Goal: Task Accomplishment & Management: Complete application form

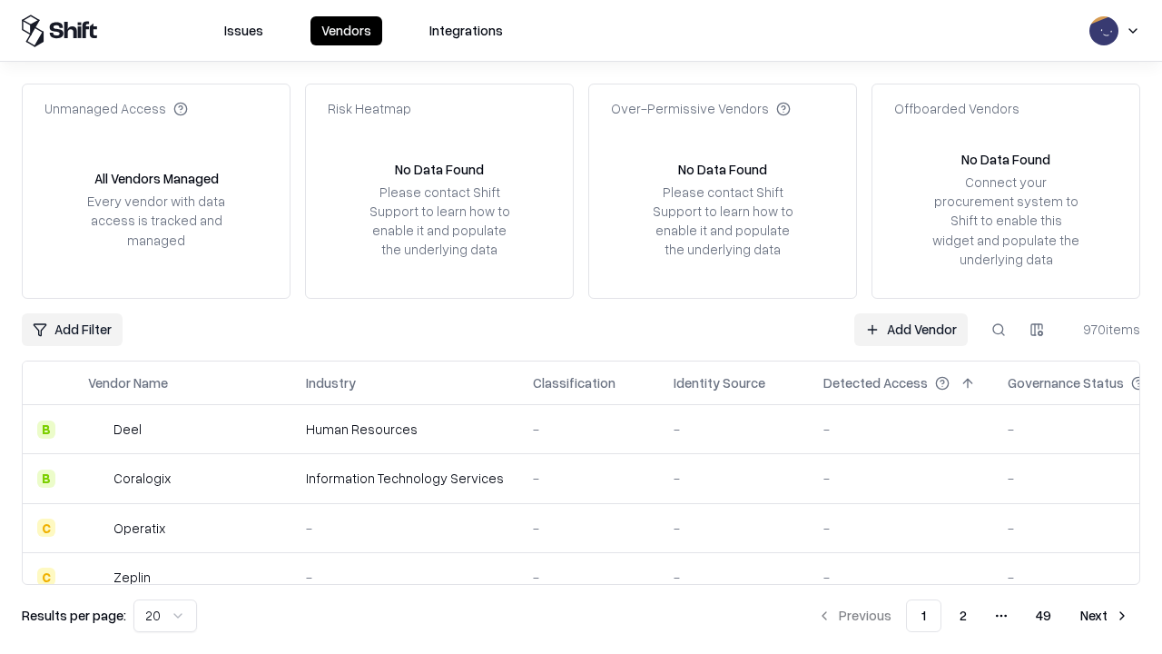
click at [911, 329] on link "Add Vendor" at bounding box center [912, 329] width 114 height 33
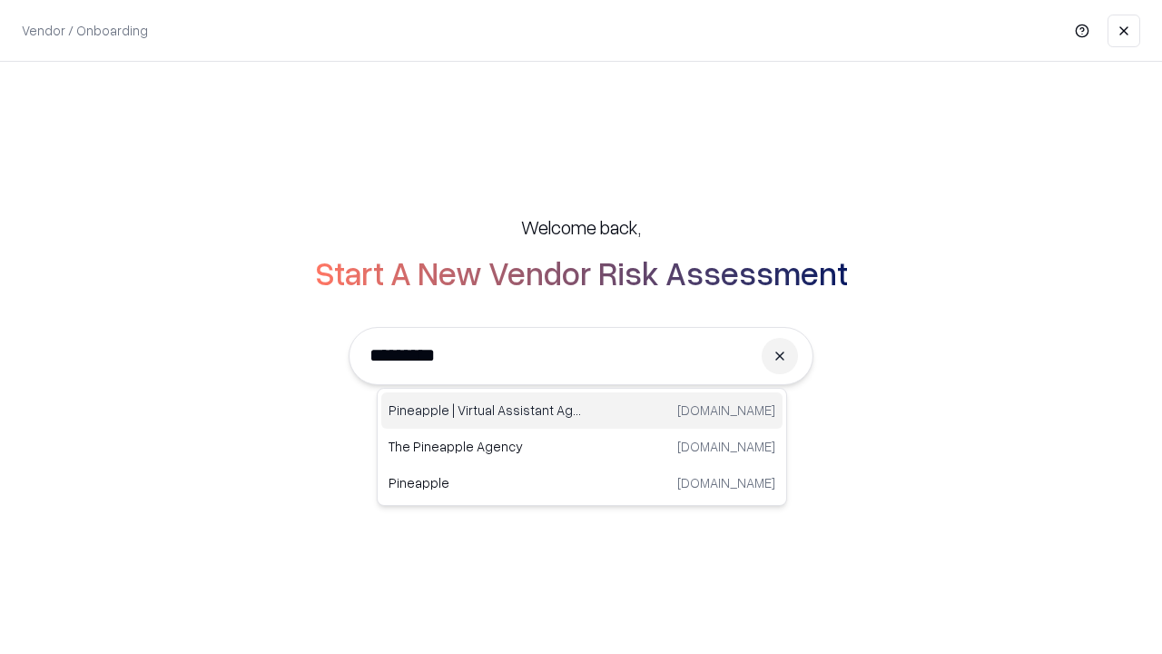
click at [582, 410] on div "Pineapple | Virtual Assistant Agency [DOMAIN_NAME]" at bounding box center [581, 410] width 401 height 36
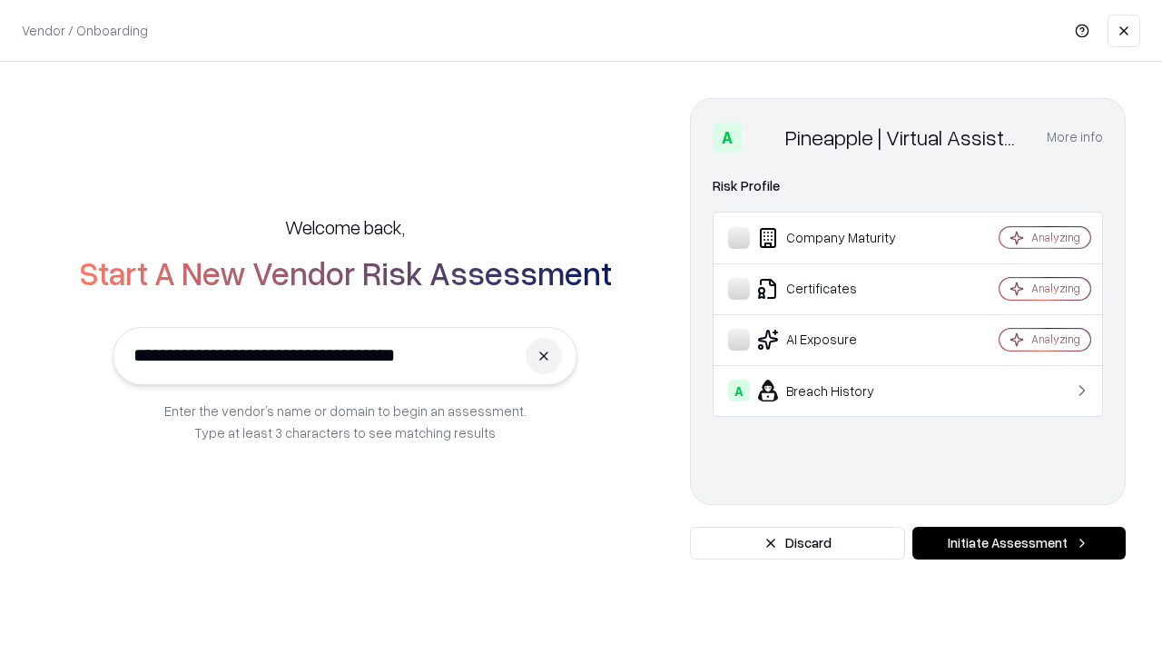
type input "**********"
click at [1019, 543] on button "Initiate Assessment" at bounding box center [1019, 543] width 213 height 33
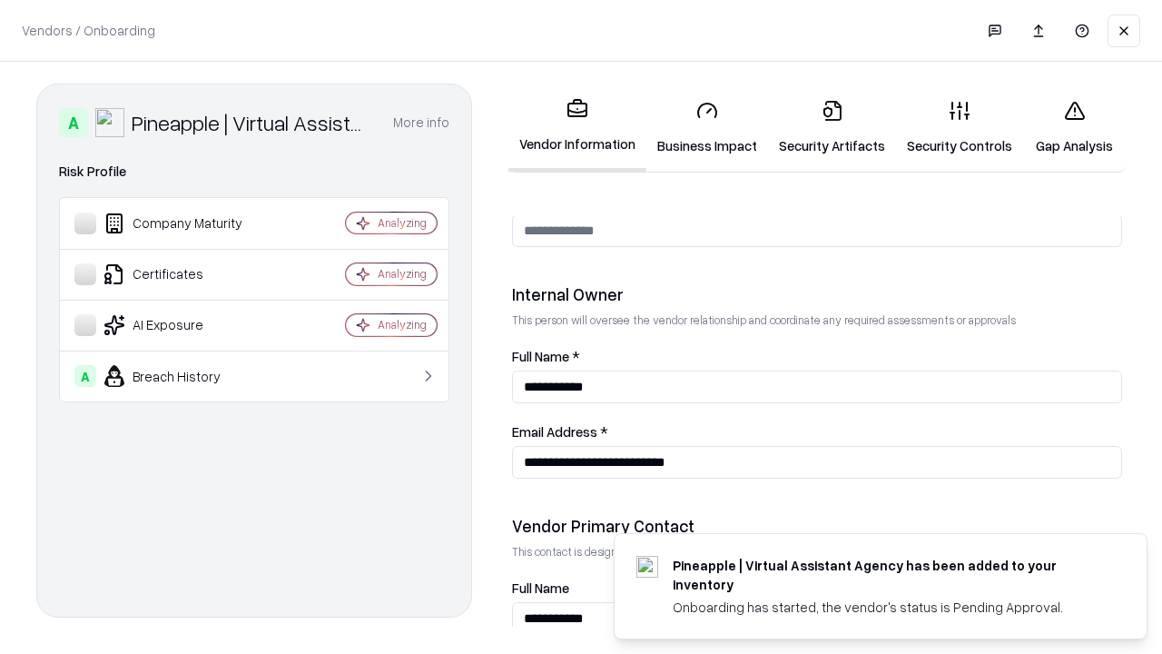
scroll to position [941, 0]
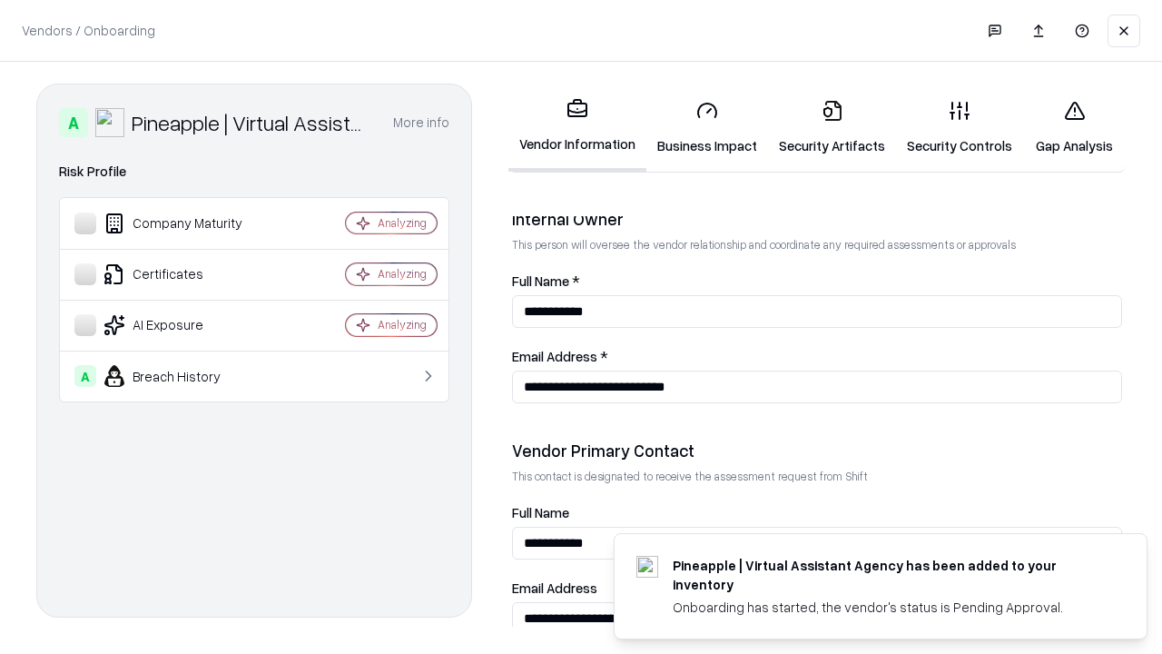
click at [707, 127] on link "Business Impact" at bounding box center [708, 127] width 122 height 84
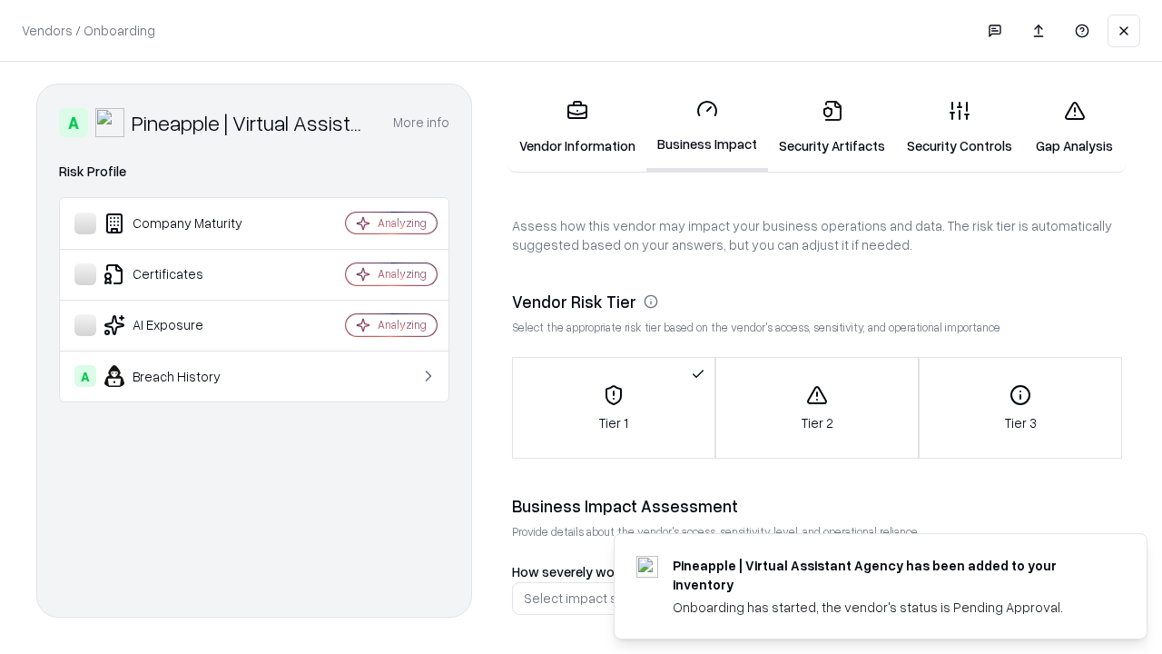
click at [832, 127] on link "Security Artifacts" at bounding box center [832, 127] width 128 height 84
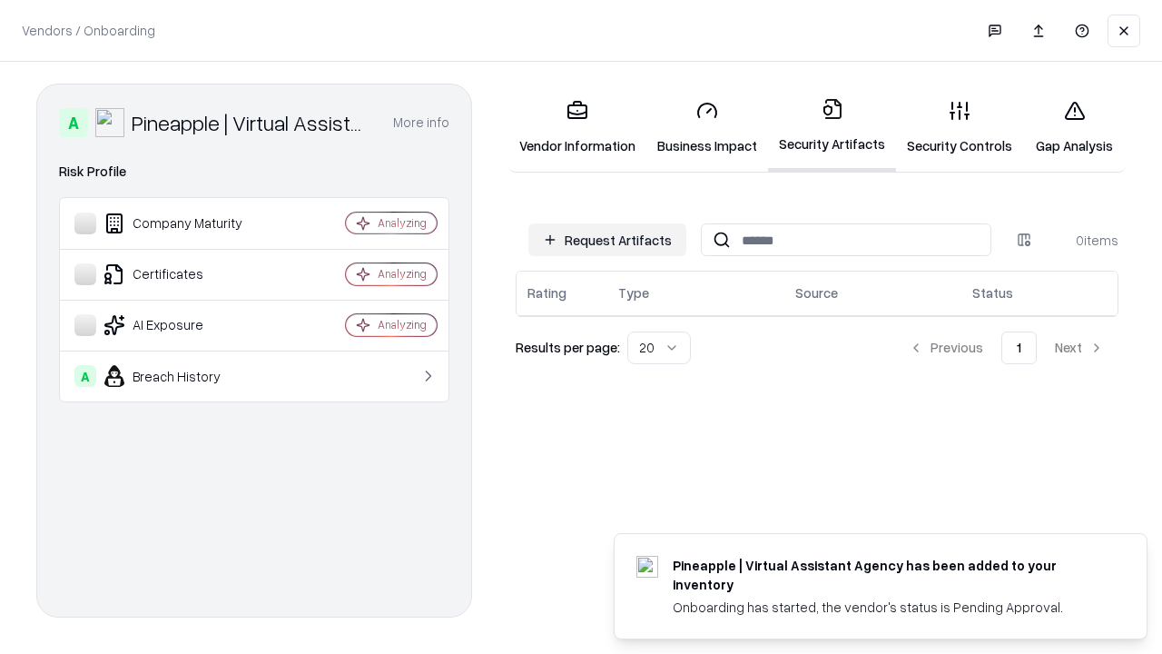
click at [608, 240] on button "Request Artifacts" at bounding box center [608, 239] width 158 height 33
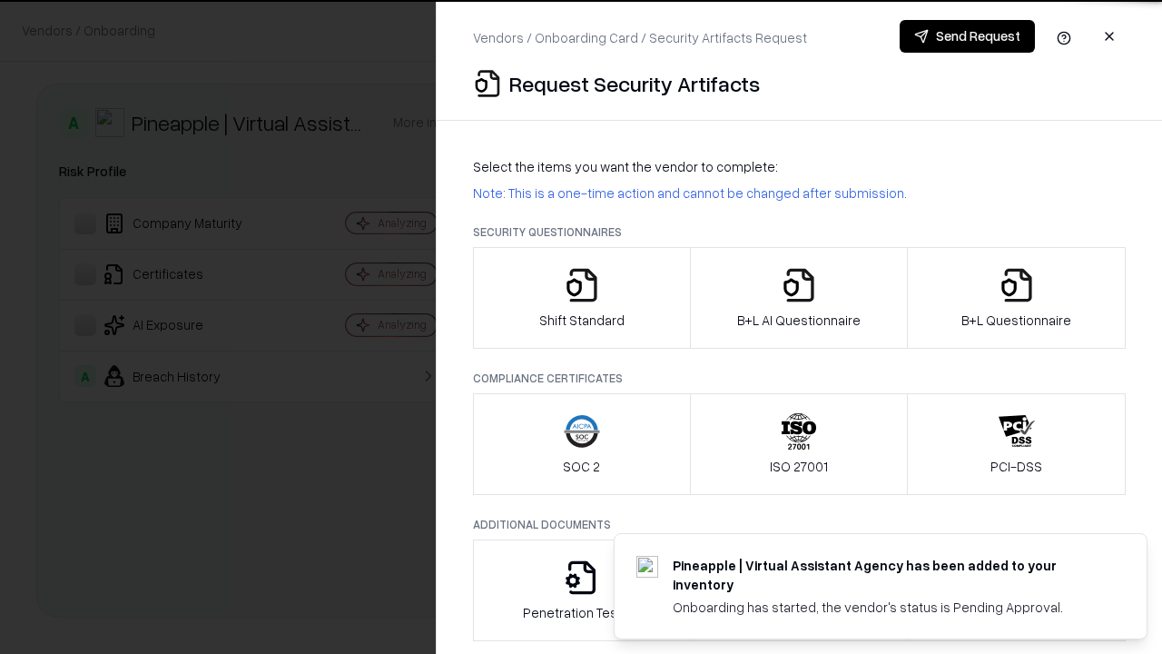
click at [581, 298] on icon "button" at bounding box center [582, 285] width 36 height 36
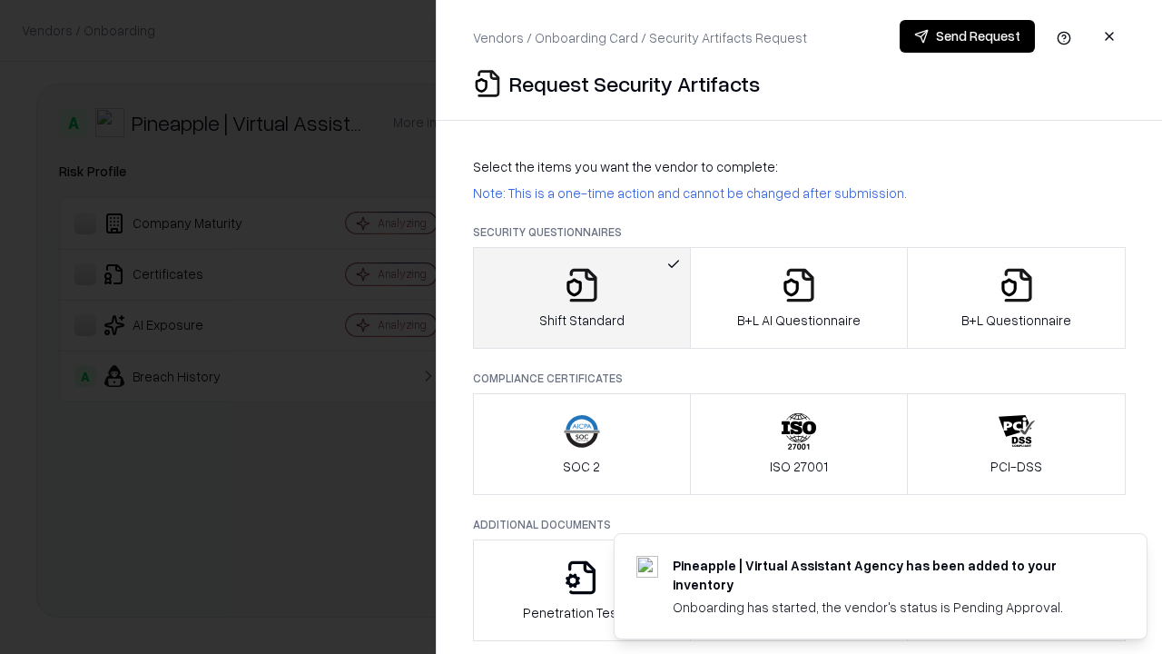
click at [967, 36] on button "Send Request" at bounding box center [967, 36] width 135 height 33
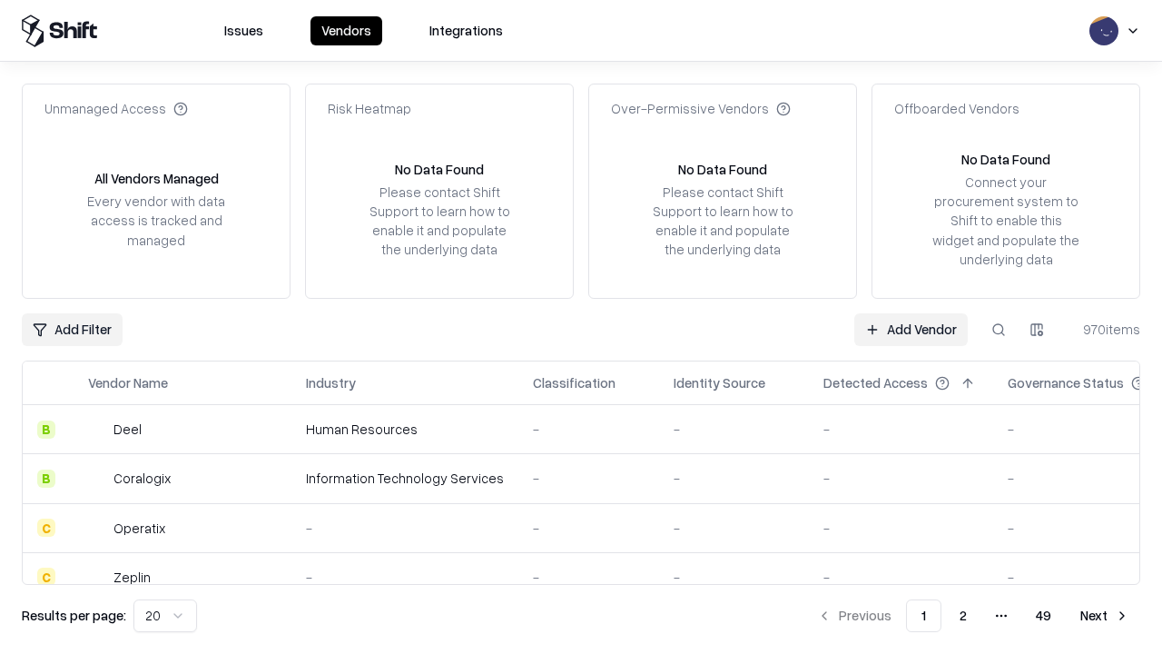
click at [999, 329] on button at bounding box center [999, 329] width 33 height 33
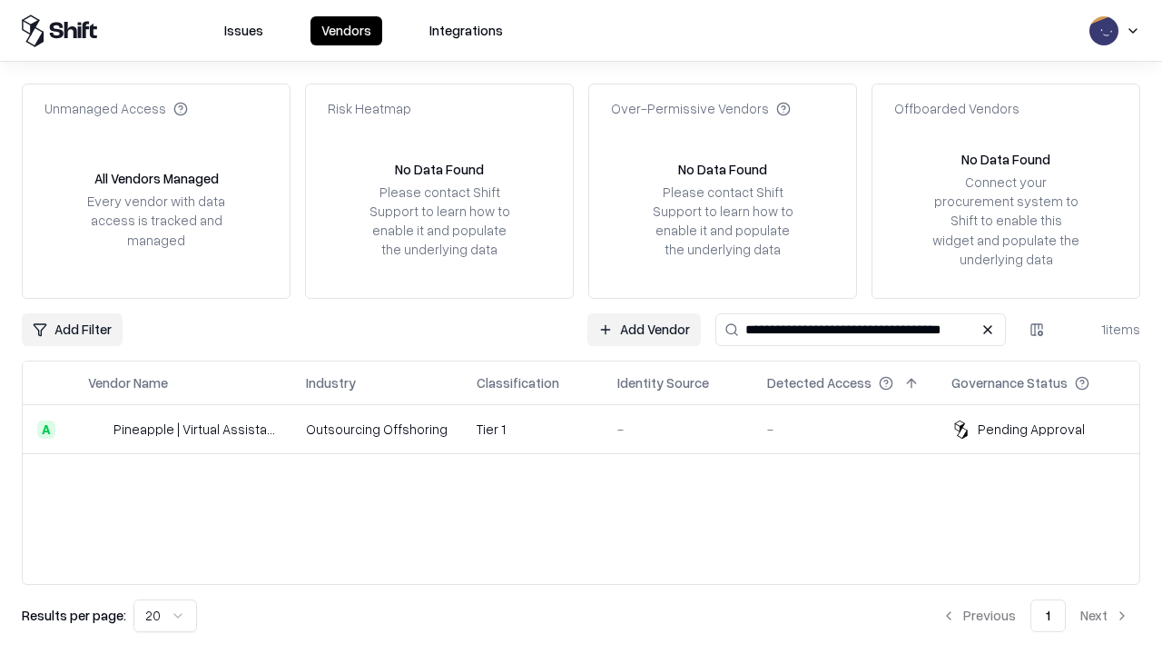
type input "**********"
click at [592, 429] on td "Tier 1" at bounding box center [532, 429] width 141 height 49
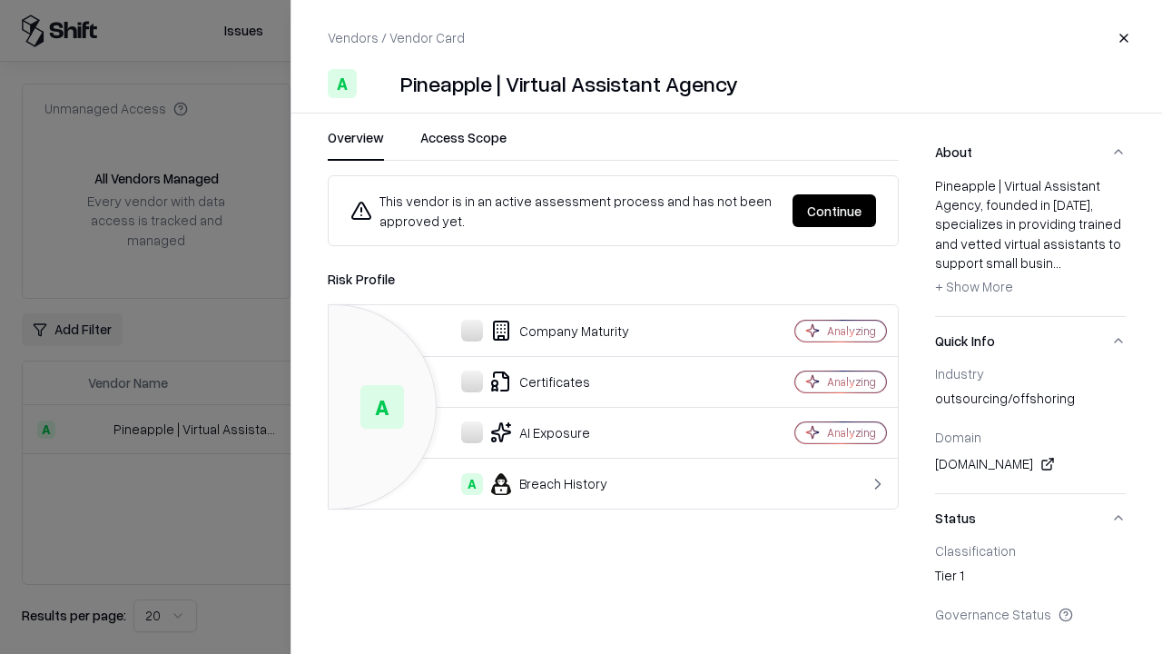
click at [835, 211] on button "Continue" at bounding box center [835, 210] width 84 height 33
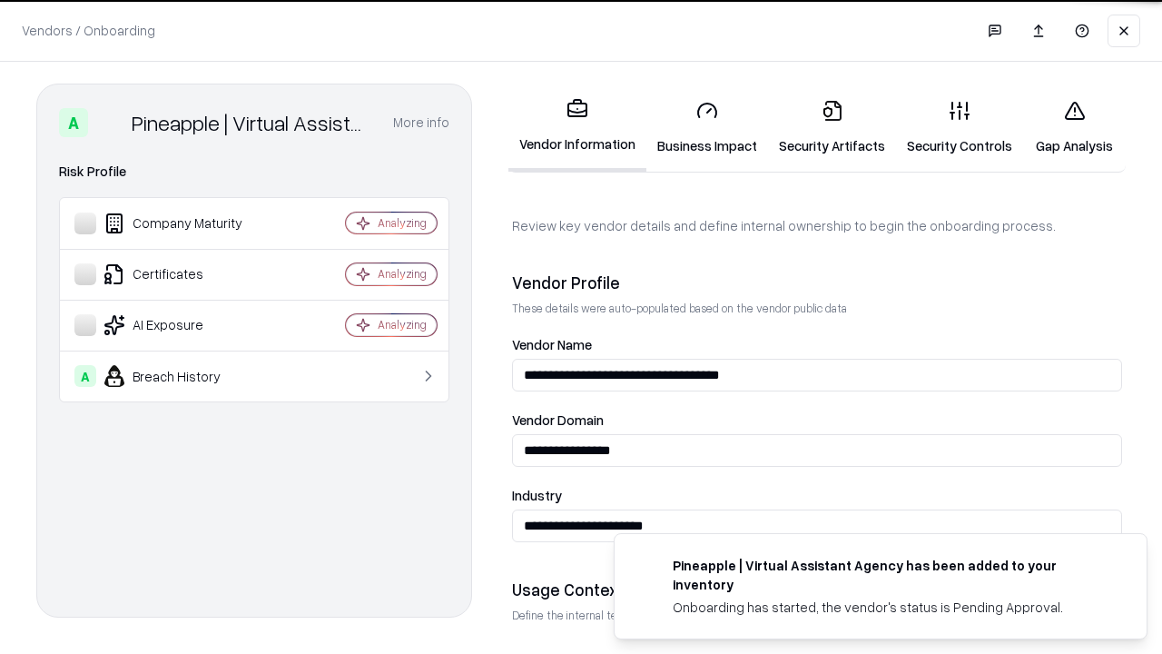
click at [832, 127] on link "Security Artifacts" at bounding box center [832, 127] width 128 height 84
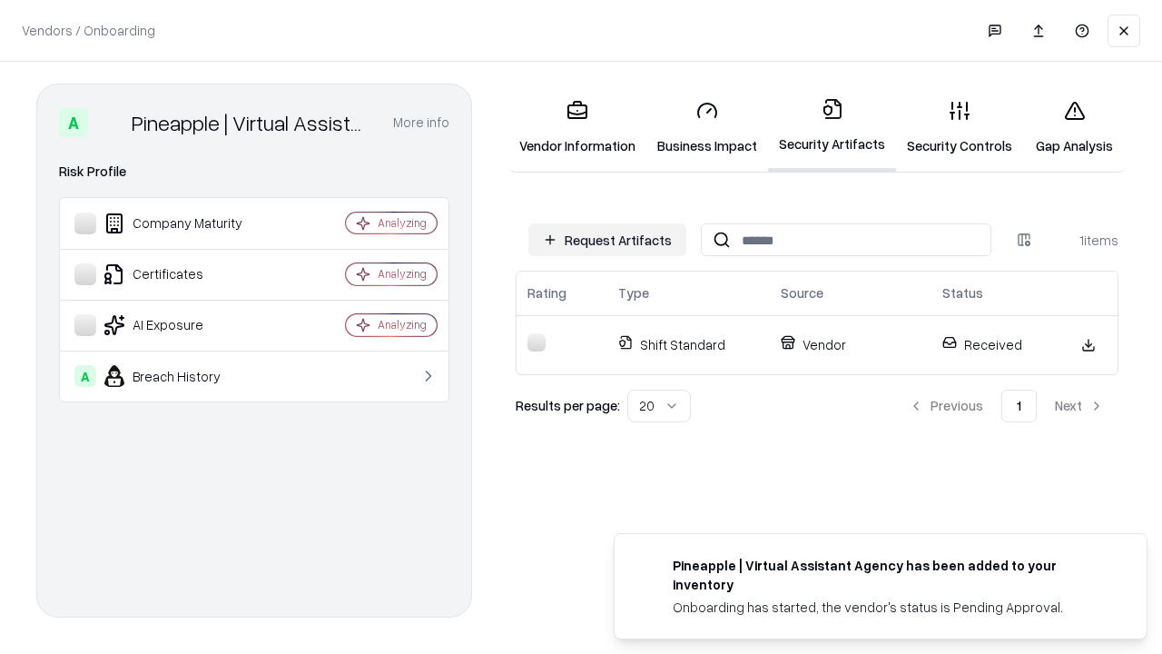
click at [960, 127] on link "Security Controls" at bounding box center [959, 127] width 127 height 84
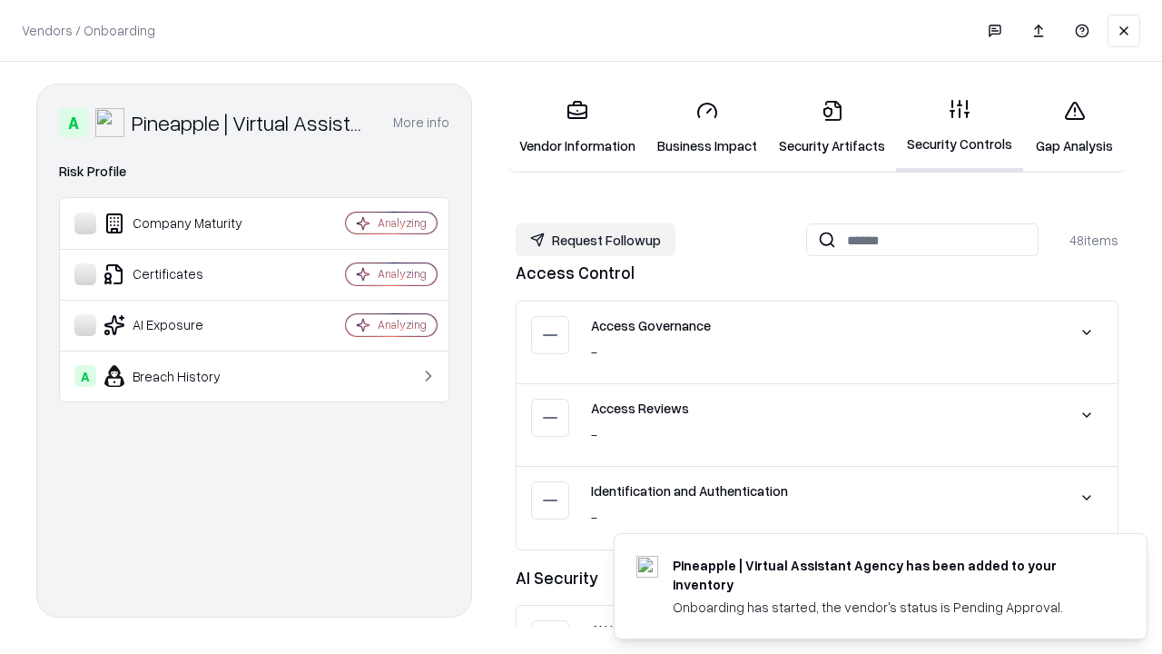
click at [596, 240] on button "Request Followup" at bounding box center [596, 239] width 160 height 33
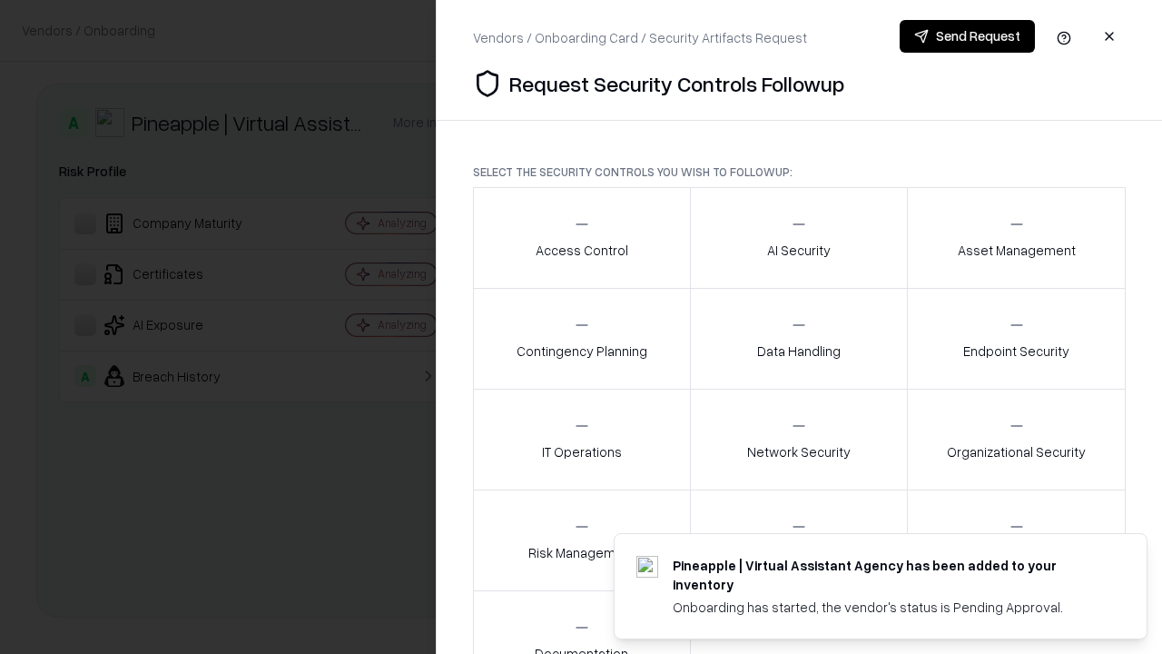
click at [581, 238] on div "Access Control" at bounding box center [582, 237] width 93 height 44
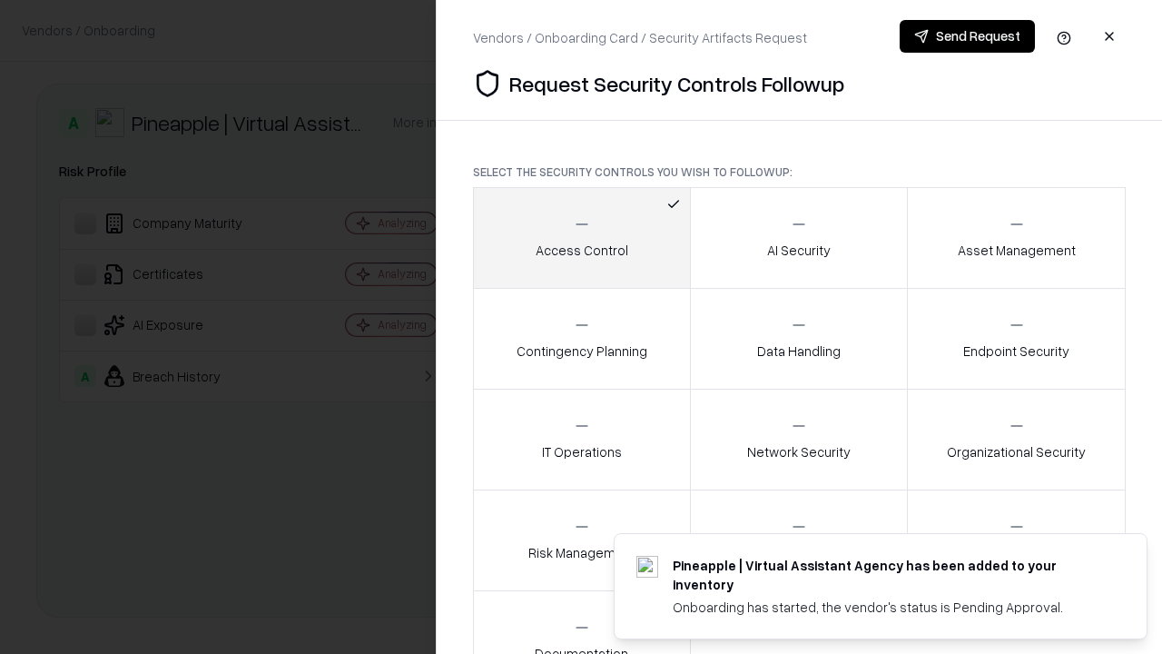
click at [967, 36] on button "Send Request" at bounding box center [967, 36] width 135 height 33
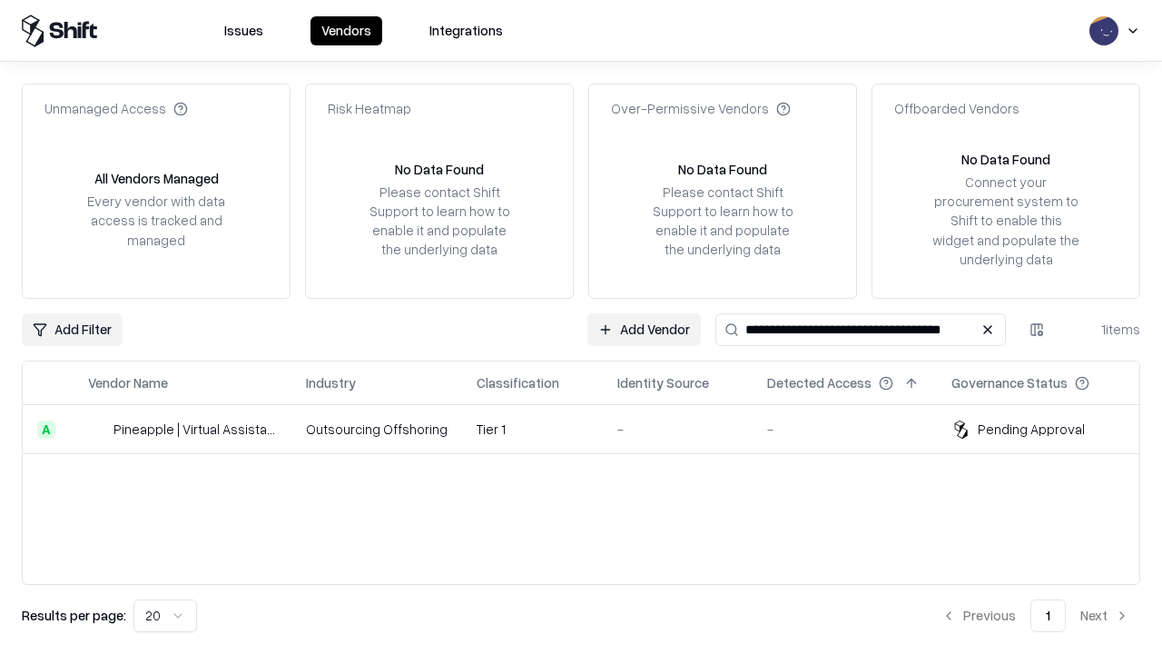
type input "**********"
click at [592, 429] on td "Tier 1" at bounding box center [532, 429] width 141 height 49
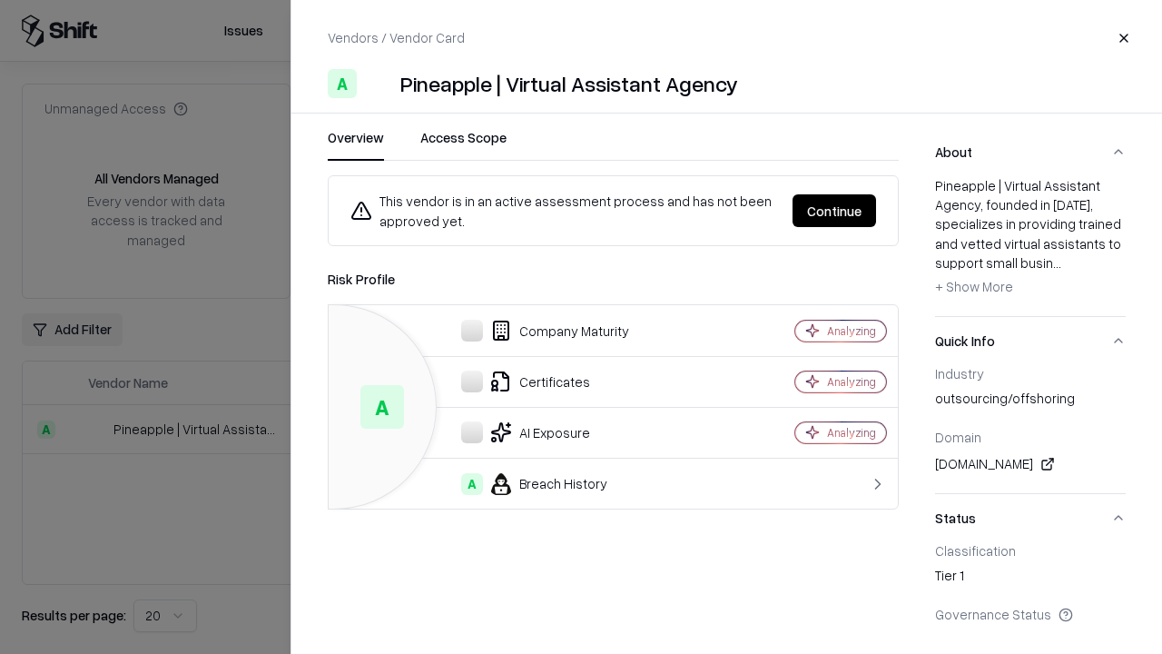
click at [835, 211] on button "Continue" at bounding box center [835, 210] width 84 height 33
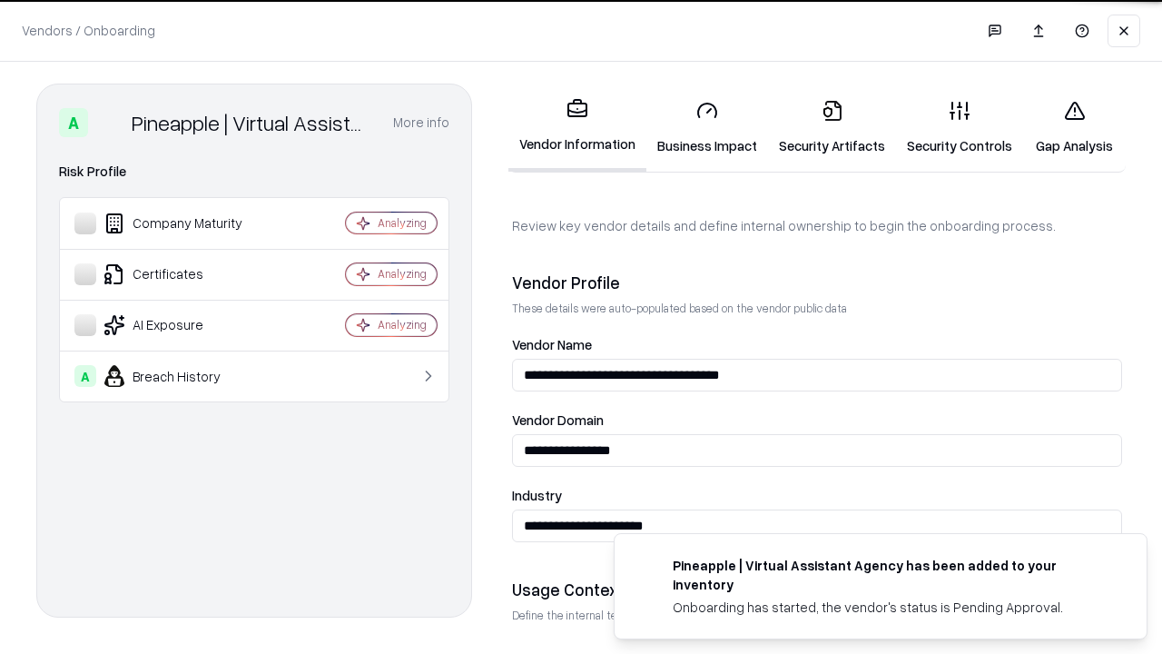
click at [1074, 127] on link "Gap Analysis" at bounding box center [1074, 127] width 103 height 84
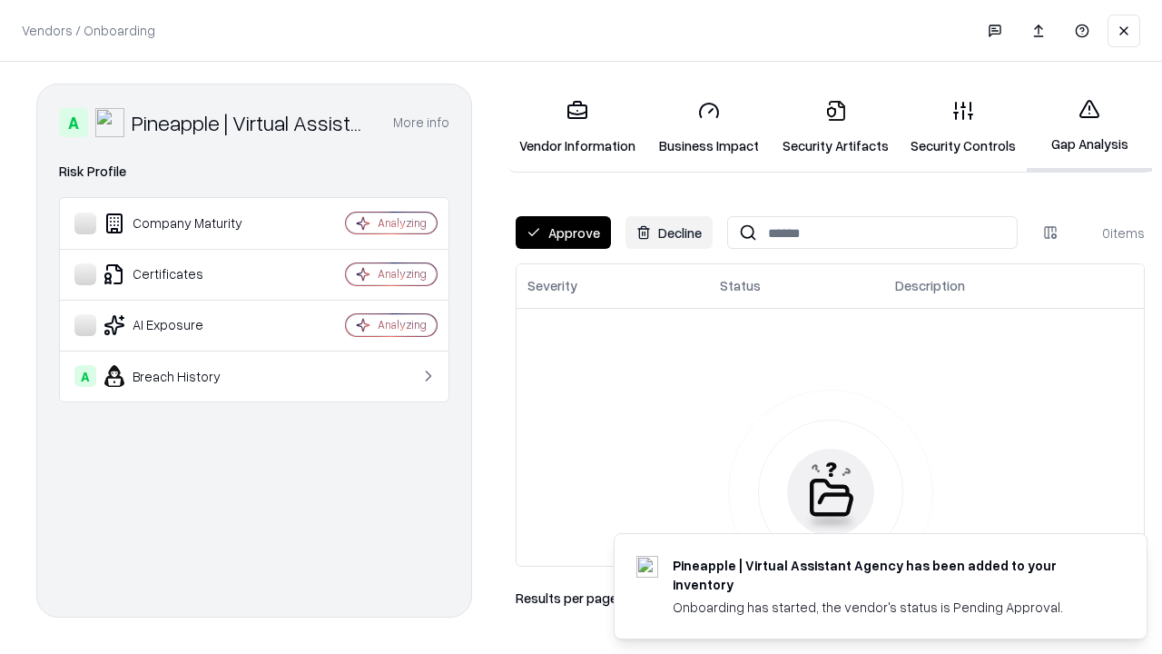
click at [563, 232] on button "Approve" at bounding box center [563, 232] width 95 height 33
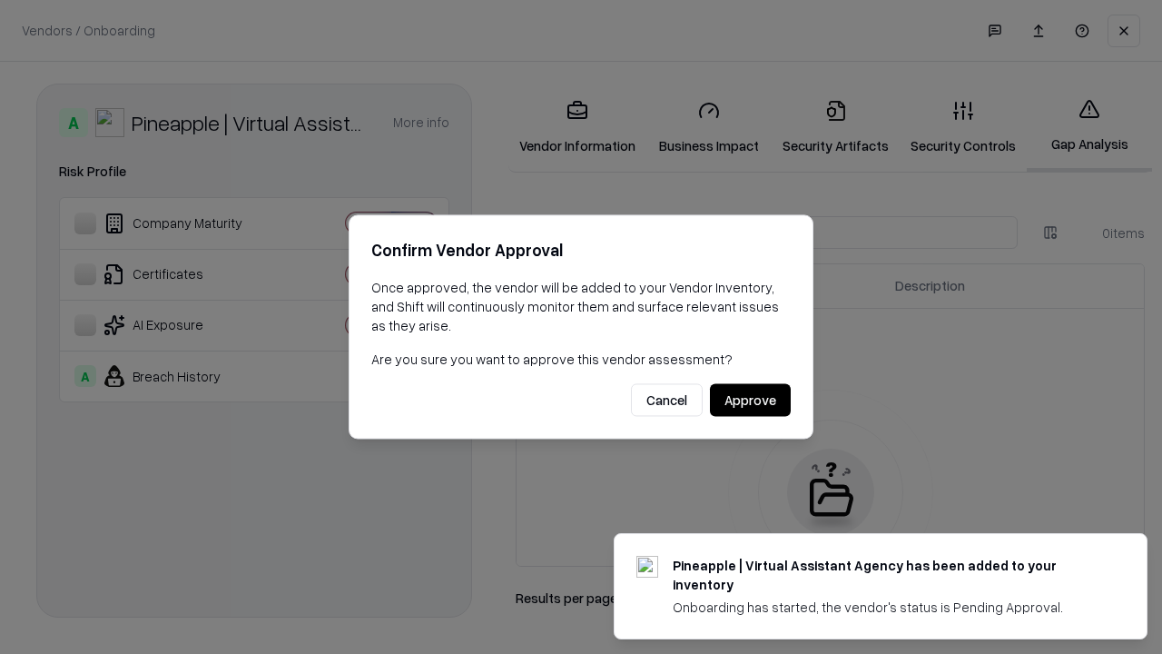
click at [750, 400] on button "Approve" at bounding box center [750, 400] width 81 height 33
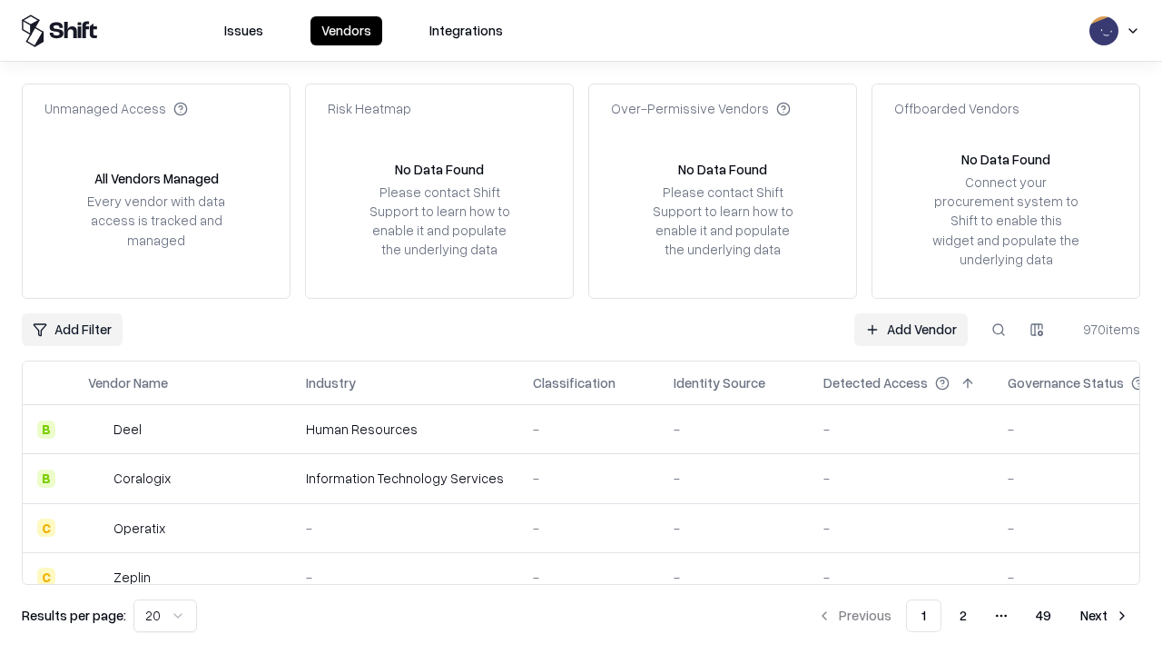
type input "**********"
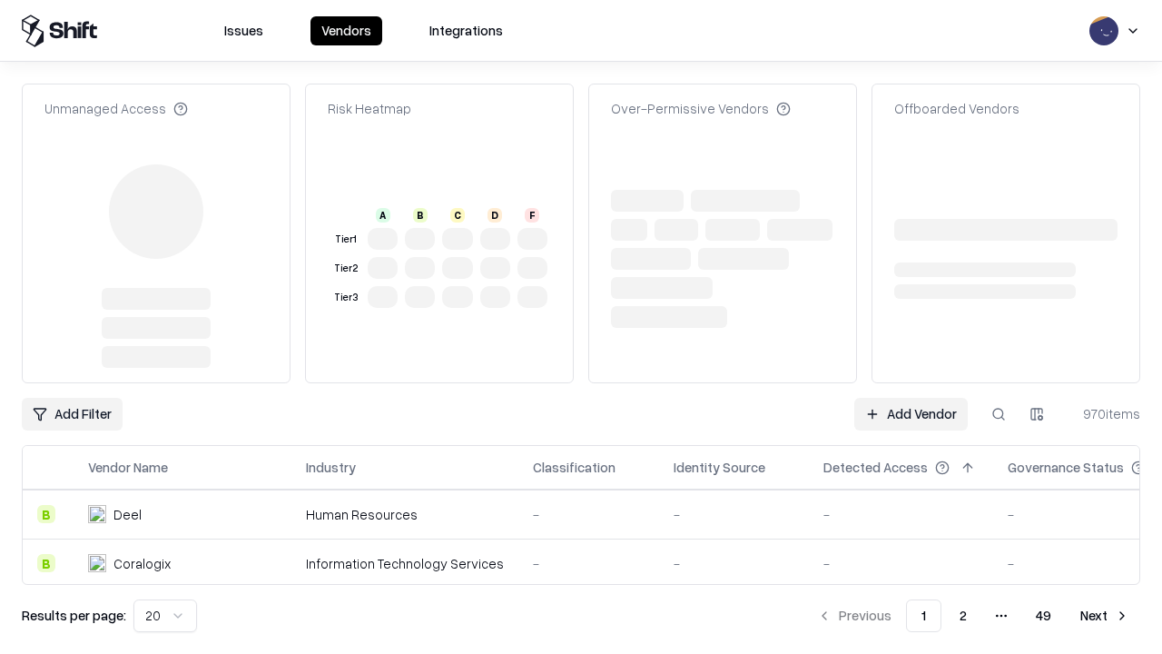
click at [911, 398] on link "Add Vendor" at bounding box center [912, 414] width 114 height 33
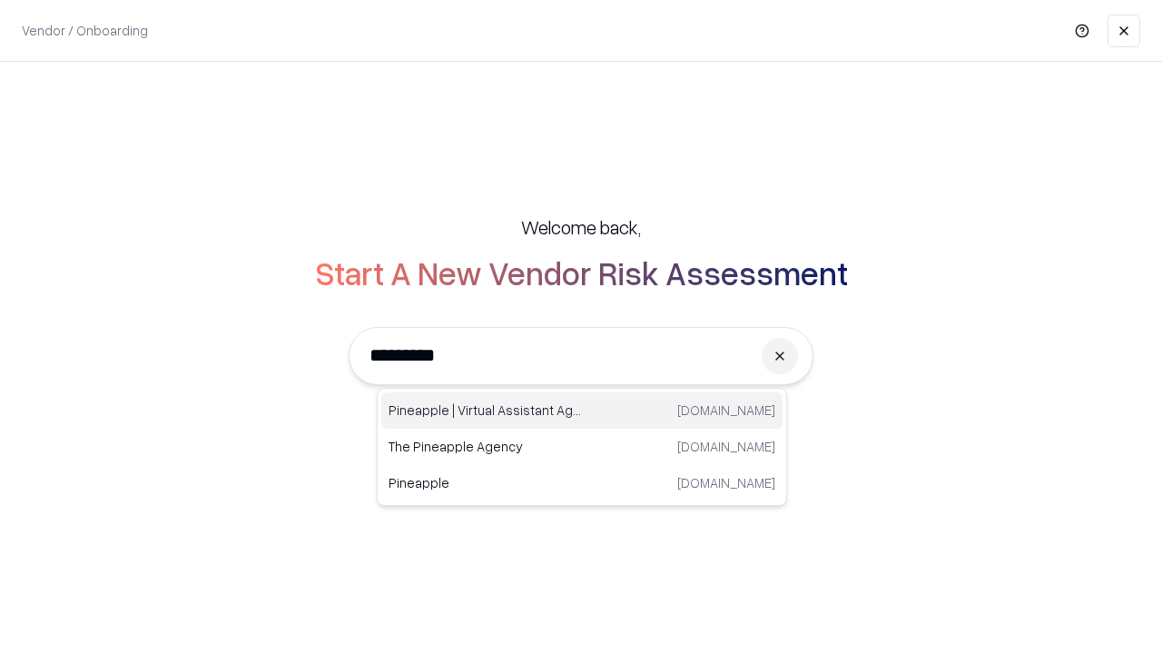
click at [582, 410] on div "Pineapple | Virtual Assistant Agency [DOMAIN_NAME]" at bounding box center [581, 410] width 401 height 36
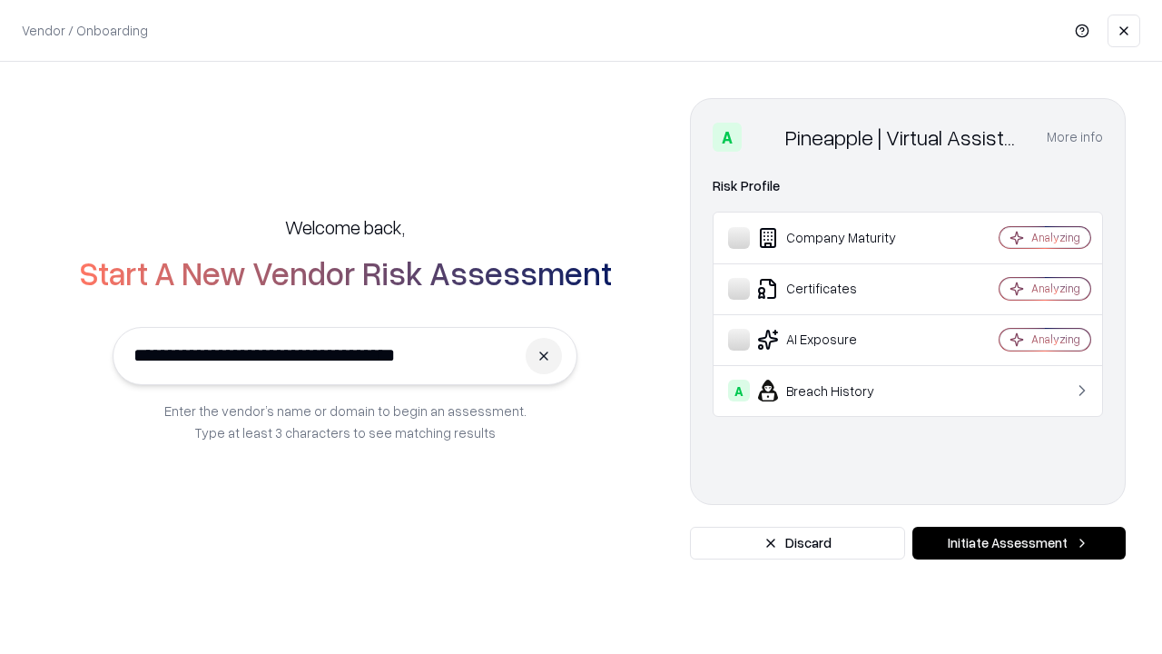
type input "**********"
click at [1019, 543] on button "Initiate Assessment" at bounding box center [1019, 543] width 213 height 33
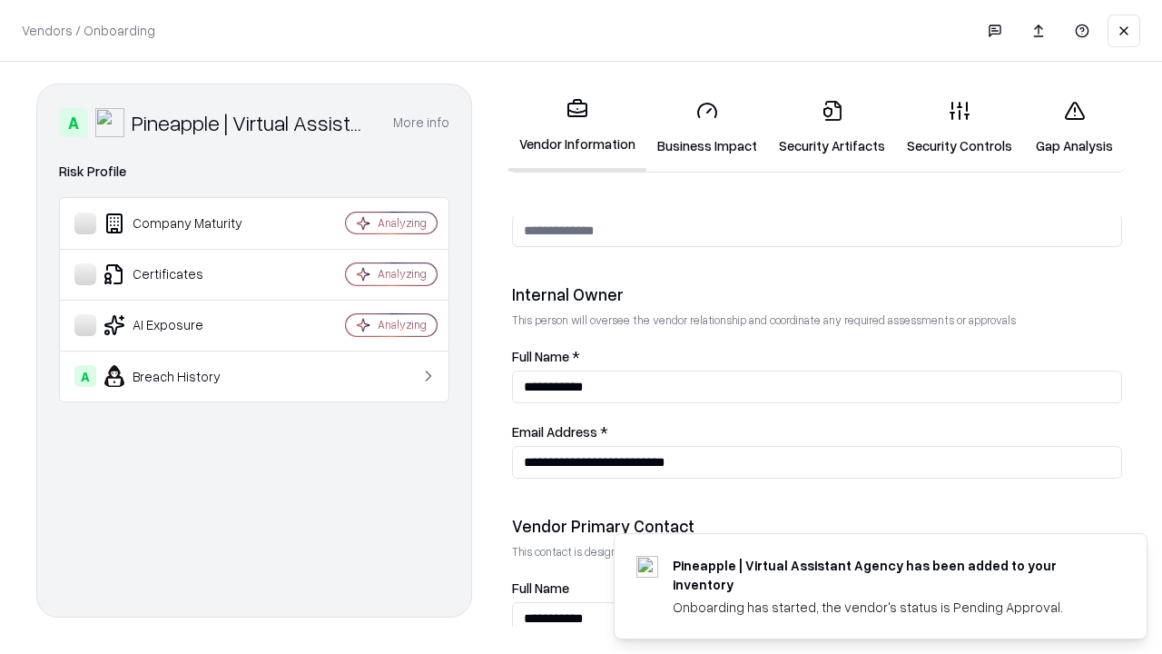
scroll to position [941, 0]
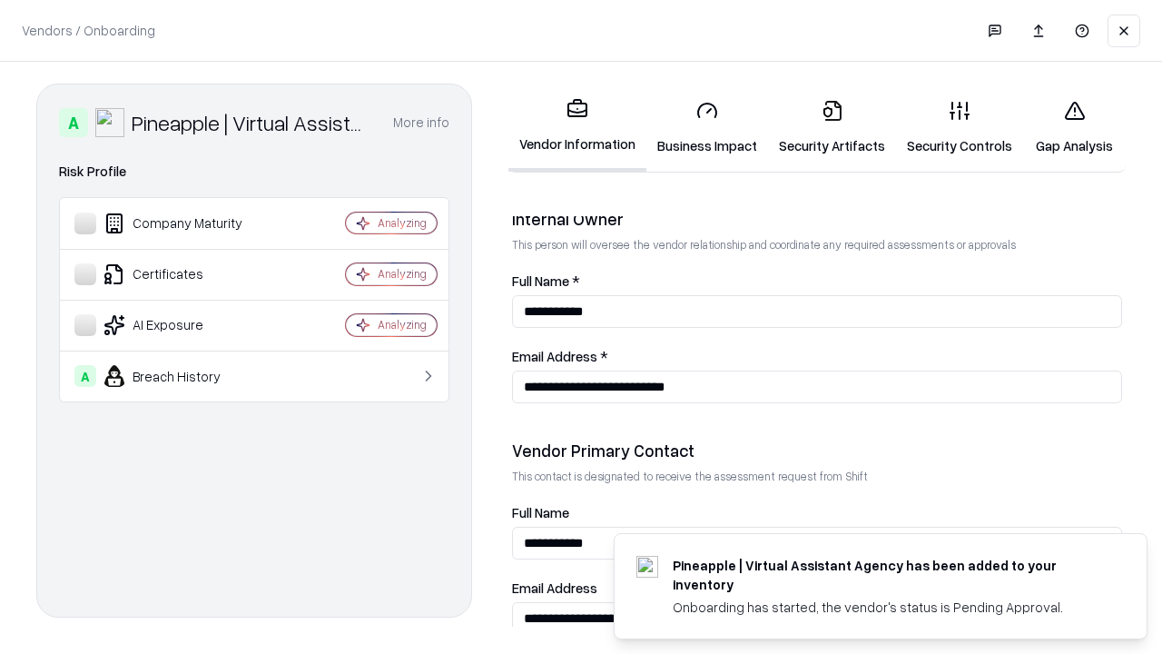
click at [1074, 127] on link "Gap Analysis" at bounding box center [1074, 127] width 103 height 84
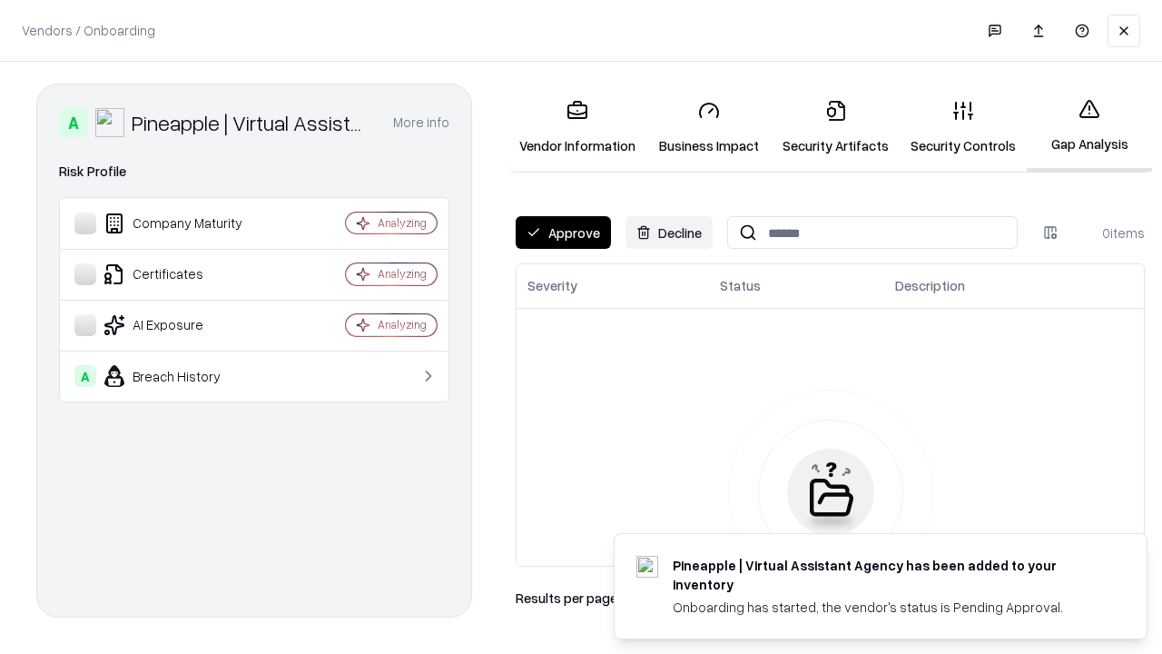
click at [563, 232] on button "Approve" at bounding box center [563, 232] width 95 height 33
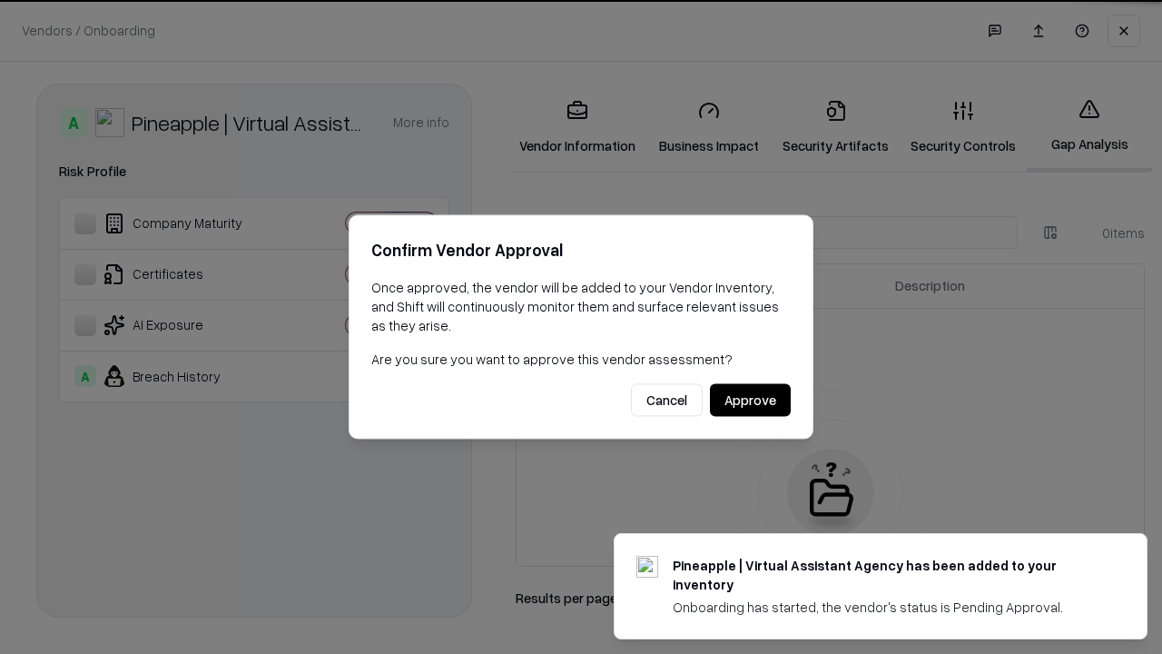
click at [750, 400] on button "Approve" at bounding box center [750, 400] width 81 height 33
